Goal: Transaction & Acquisition: Obtain resource

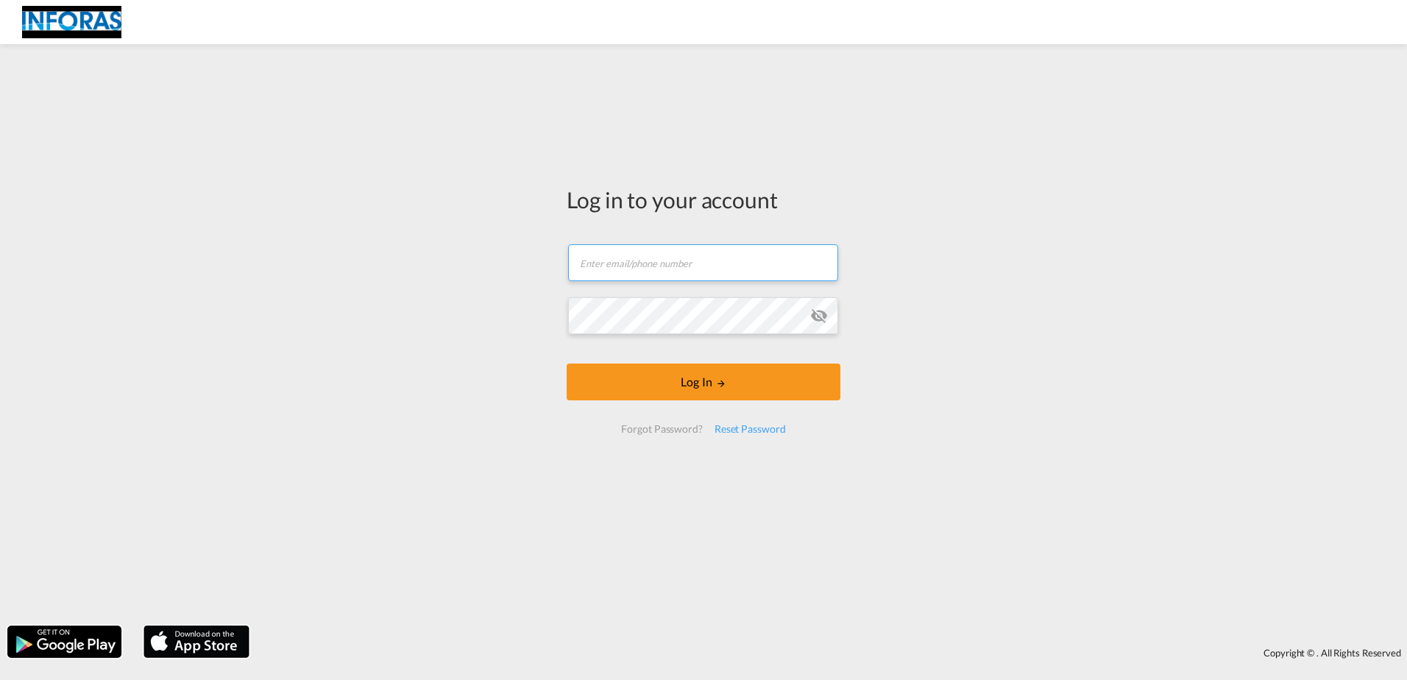
drag, startPoint x: 691, startPoint y: 257, endPoint x: 679, endPoint y: 260, distance: 12.3
click at [691, 257] on input "text" at bounding box center [703, 262] width 270 height 37
paste input "[EMAIL_ADDRESS][DOMAIN_NAME]"
type input "[EMAIL_ADDRESS][DOMAIN_NAME]"
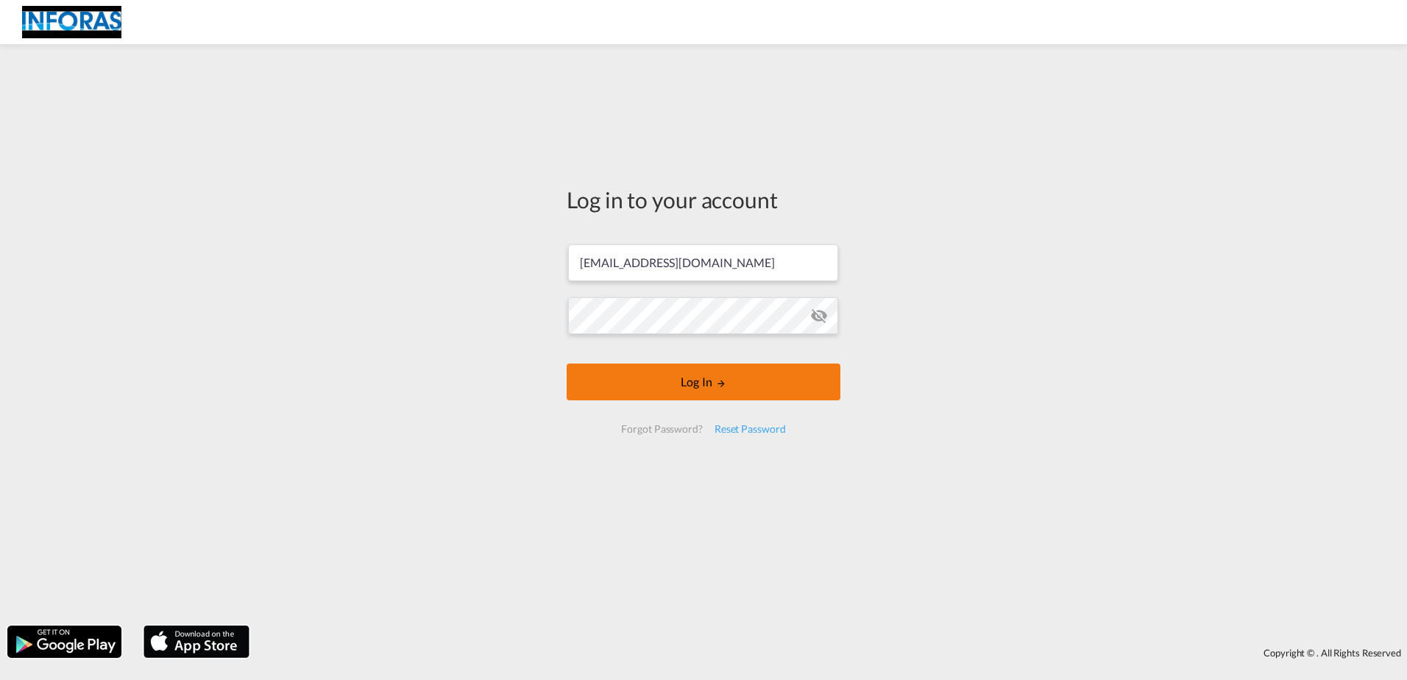
click at [694, 380] on button "Log In" at bounding box center [704, 381] width 274 height 37
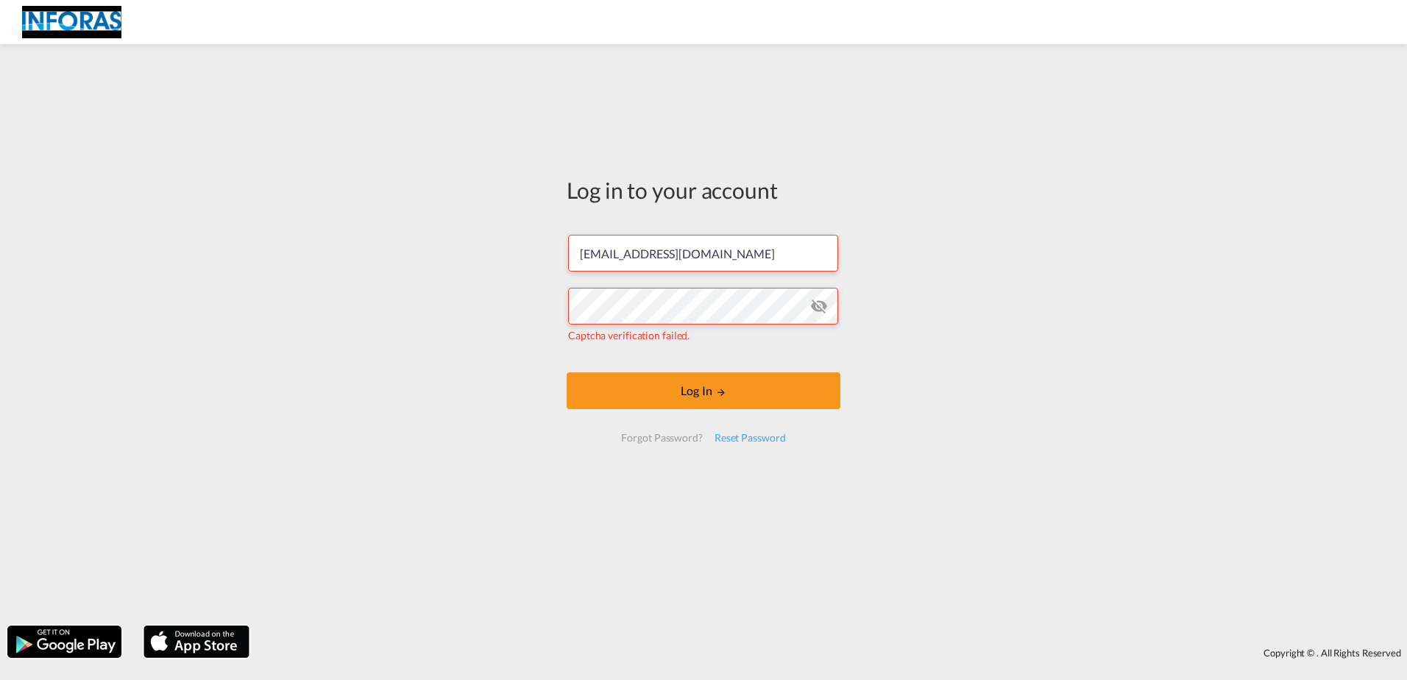
click at [823, 311] on md-icon "icon-eye-off" at bounding box center [819, 306] width 18 height 18
click at [737, 389] on button "Log In" at bounding box center [704, 390] width 274 height 37
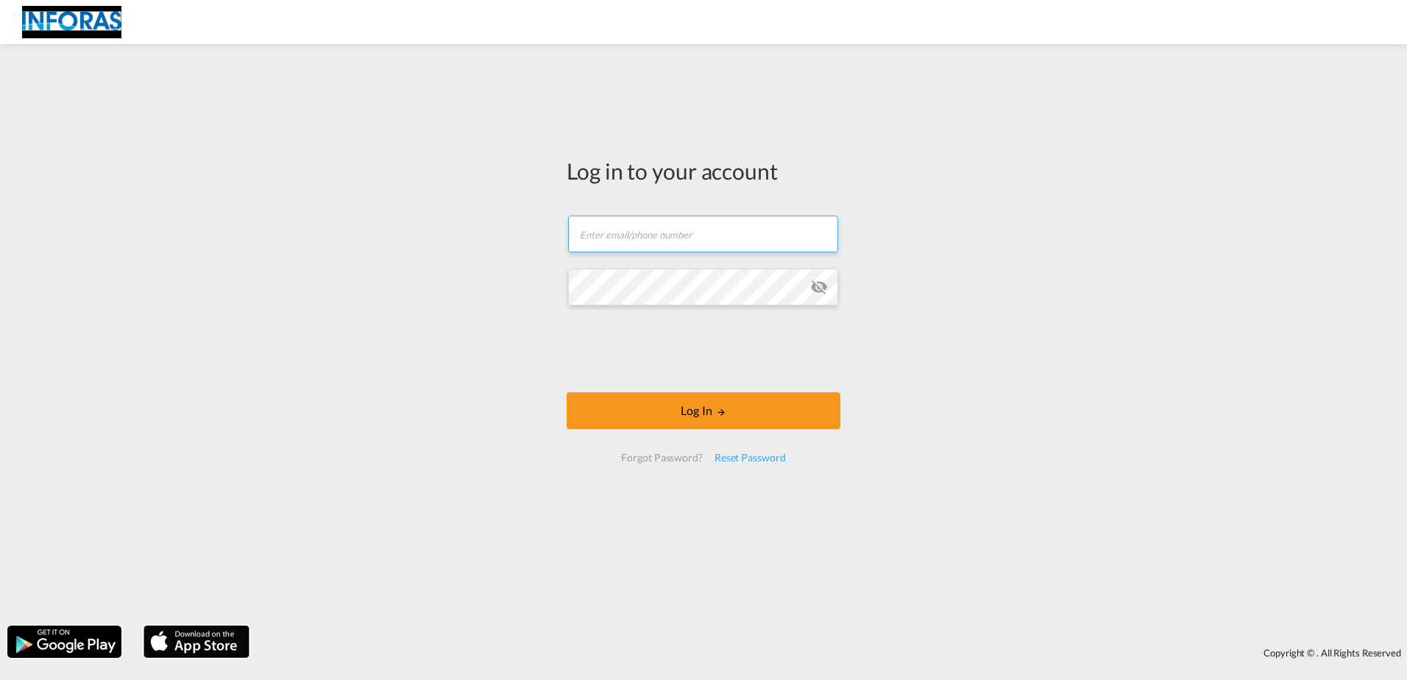
click at [651, 230] on input "text" at bounding box center [703, 234] width 270 height 37
paste input "[EMAIL_ADDRESS][DOMAIN_NAME]"
type input "[EMAIL_ADDRESS][DOMAIN_NAME]"
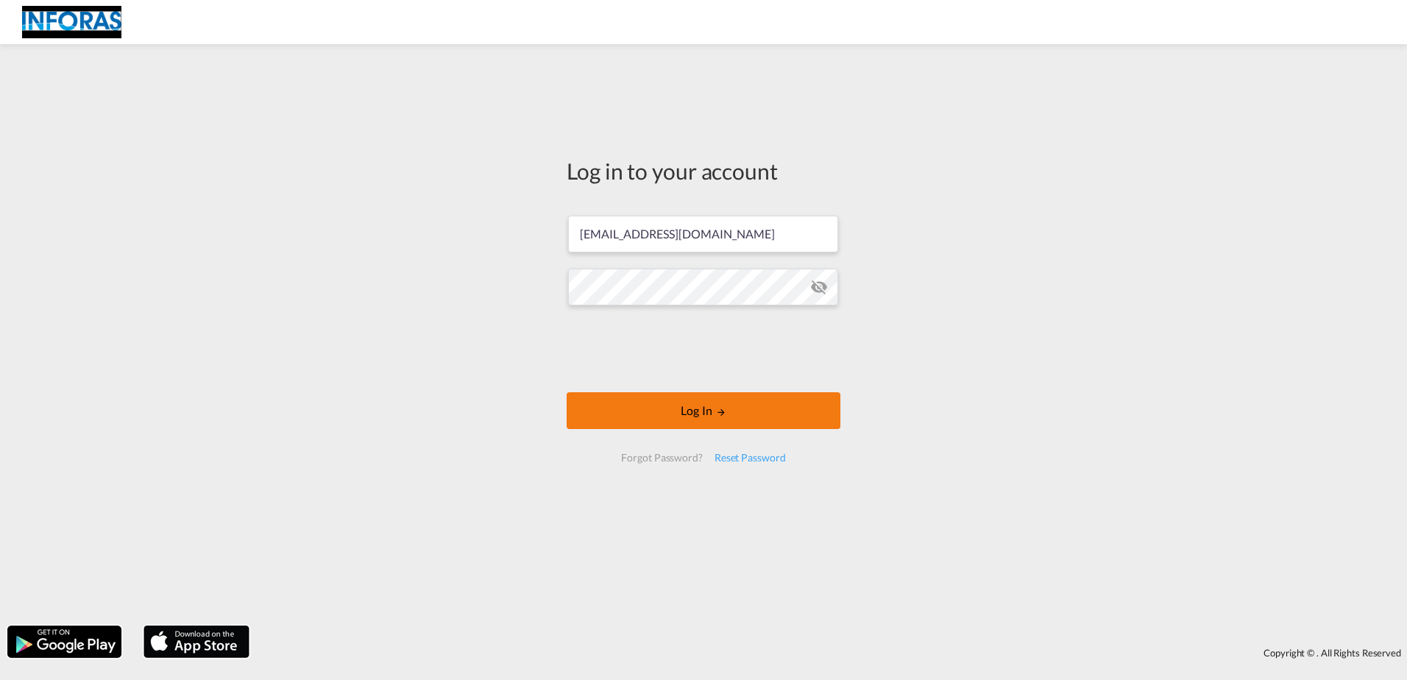
click at [649, 406] on button "Log In" at bounding box center [704, 410] width 274 height 37
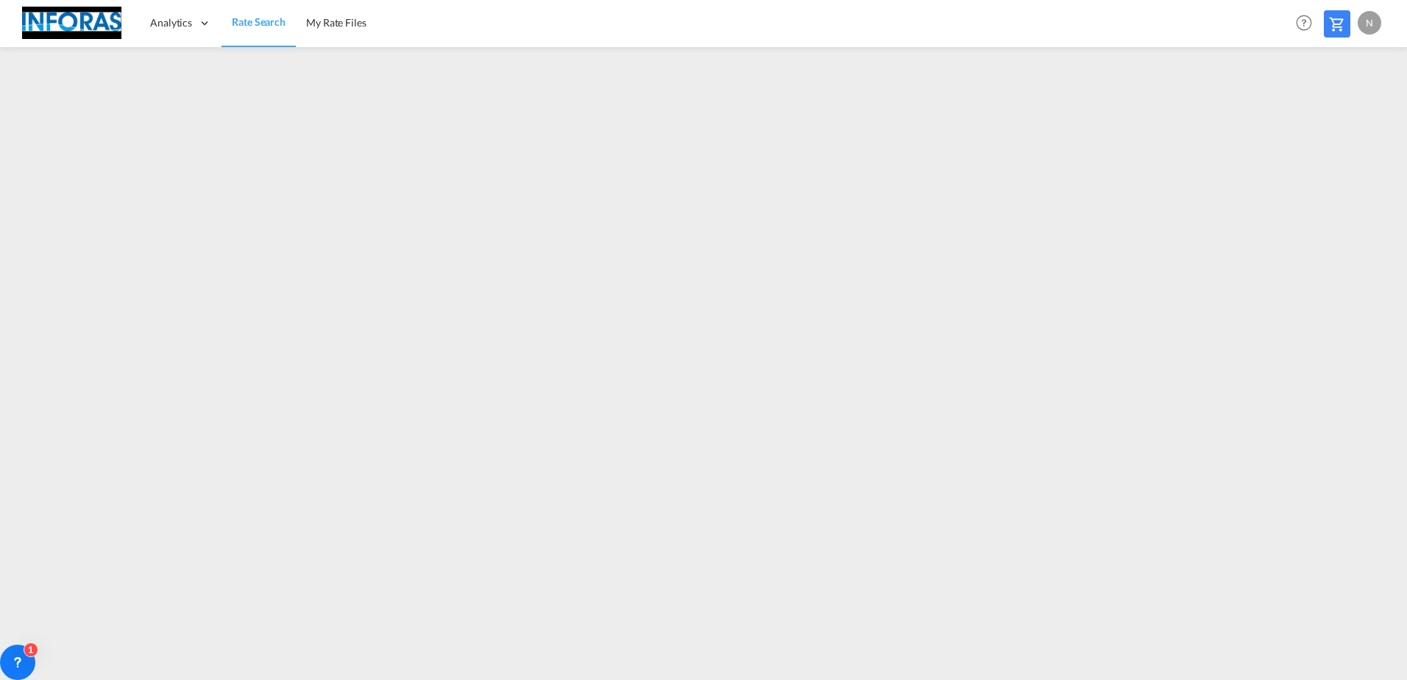
click at [267, 23] on span "Rate Search" at bounding box center [259, 21] width 54 height 13
click at [345, 24] on span "My Rate Files" at bounding box center [336, 22] width 60 height 13
click at [191, 60] on link "Reports" at bounding box center [213, 71] width 147 height 48
click at [254, 35] on link "Rate Search" at bounding box center [258, 23] width 74 height 48
click at [1367, 18] on div "N" at bounding box center [1369, 23] width 24 height 24
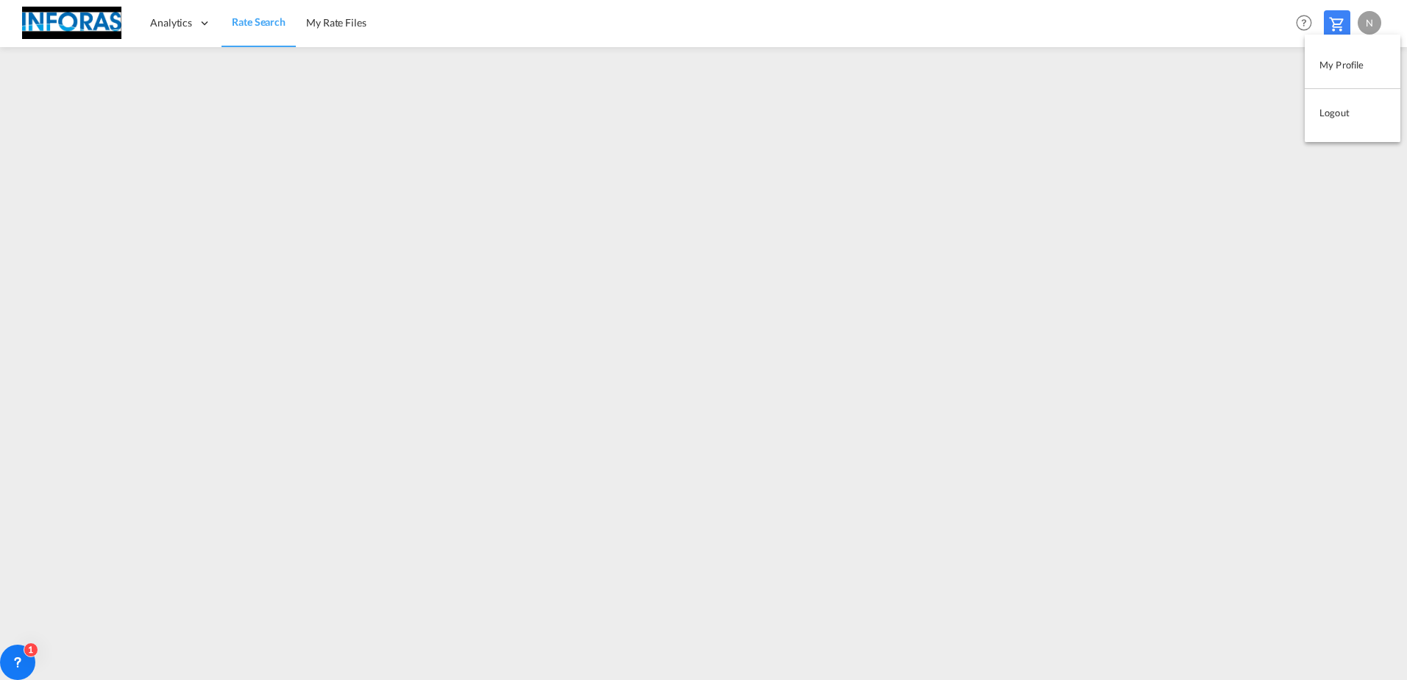
click at [1351, 107] on button "Logout" at bounding box center [1352, 112] width 96 height 29
